Goal: Transaction & Acquisition: Purchase product/service

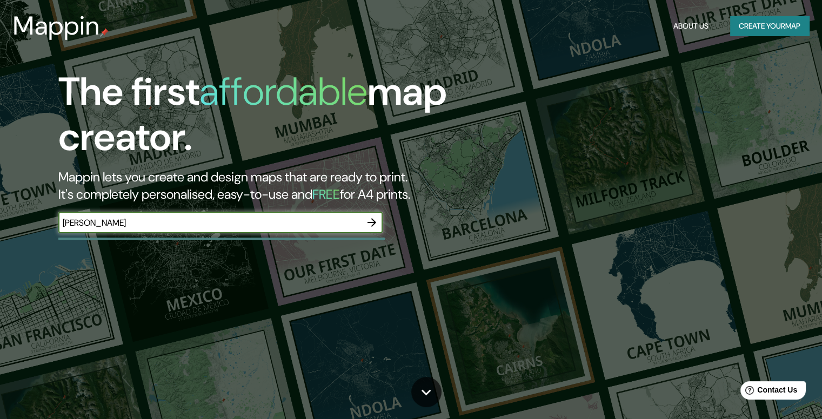
type input "[PERSON_NAME]"
click at [368, 227] on icon "button" at bounding box center [371, 222] width 13 height 13
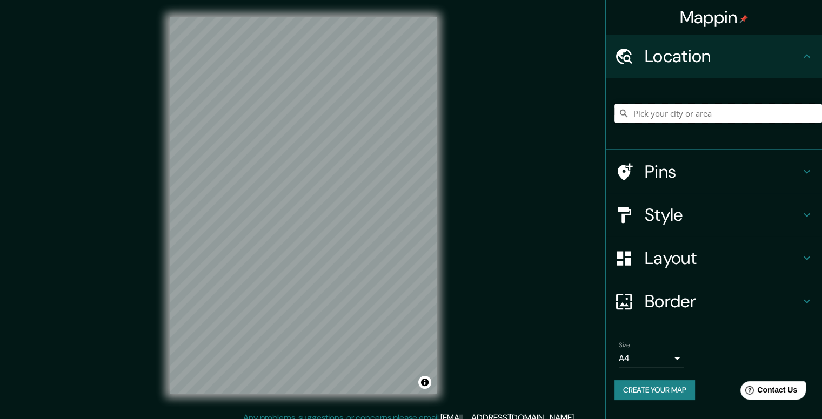
click at [633, 119] on input "Pick your city or area" at bounding box center [717, 113] width 207 height 19
click at [654, 99] on div "[PERSON_NAME], 52989 [GEOGRAPHIC_DATA][PERSON_NAME], [GEOGRAPHIC_DATA], [GEOGRA…" at bounding box center [717, 113] width 207 height 54
click at [665, 122] on input "[PERSON_NAME], 52989 [GEOGRAPHIC_DATA][PERSON_NAME], [GEOGRAPHIC_DATA], [GEOGRA…" at bounding box center [717, 113] width 207 height 19
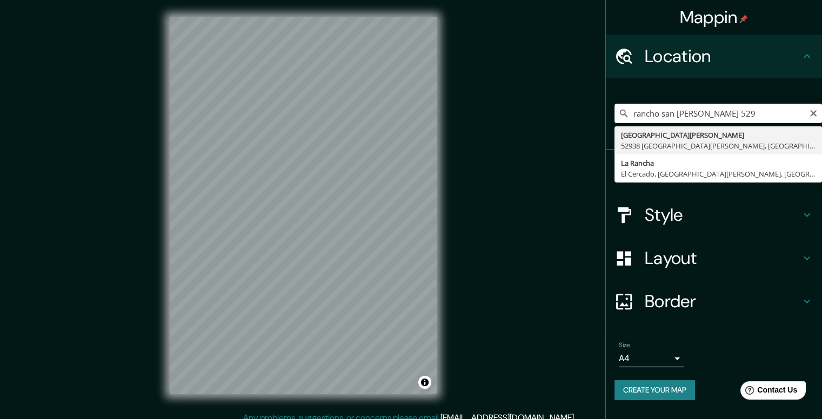
type input "[GEOGRAPHIC_DATA][PERSON_NAME], [GEOGRAPHIC_DATA][PERSON_NAME], [GEOGRAPHIC_DAT…"
